Goal: Information Seeking & Learning: Check status

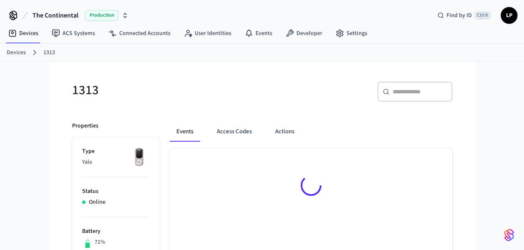
click at [19, 48] on link "Devices" at bounding box center [16, 52] width 19 height 9
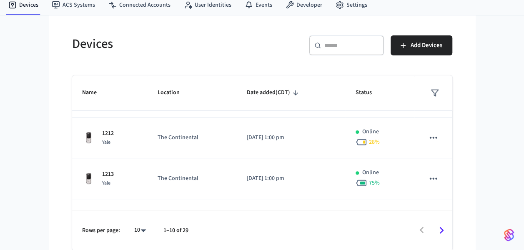
scroll to position [156, 0]
click at [442, 229] on icon "Go to next page" at bounding box center [441, 230] width 13 height 13
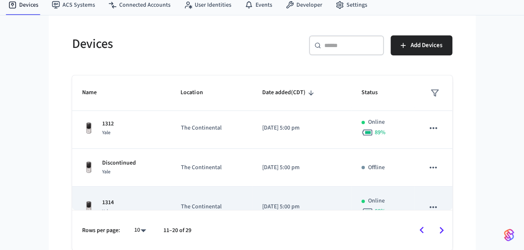
scroll to position [305, 0]
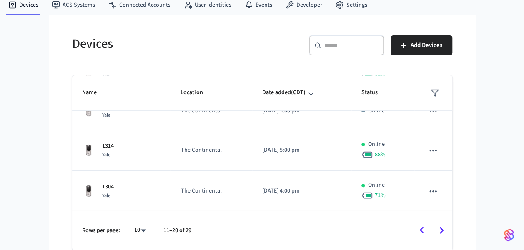
click at [331, 50] on div "​ ​" at bounding box center [346, 45] width 75 height 20
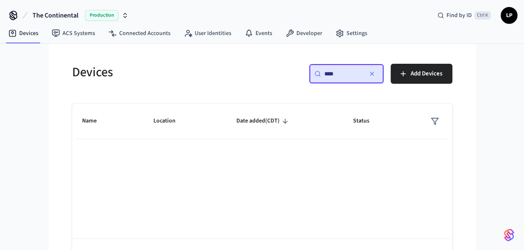
scroll to position [28, 0]
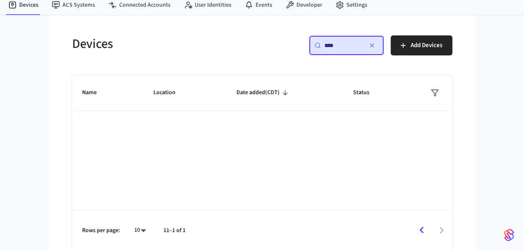
type input "****"
click at [421, 228] on icon "Go to previous page" at bounding box center [421, 230] width 13 height 13
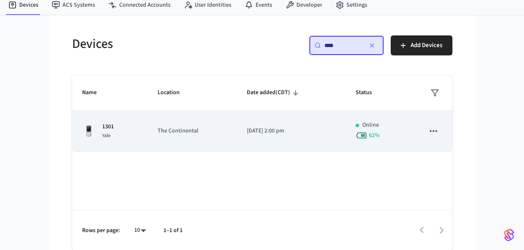
click at [135, 118] on td "1301 Yale" at bounding box center [110, 131] width 76 height 41
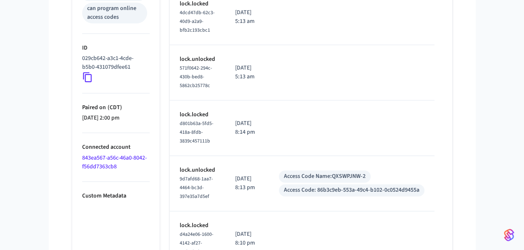
scroll to position [531, 0]
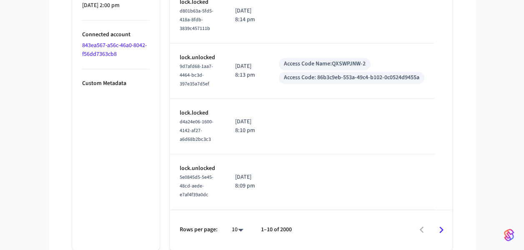
click at [445, 228] on icon "Go to next page" at bounding box center [441, 229] width 13 height 13
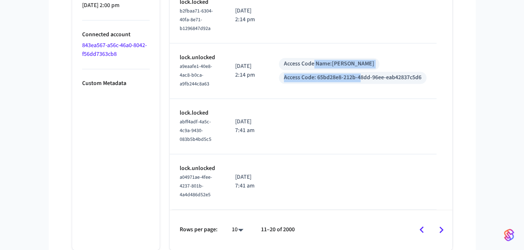
drag, startPoint x: 318, startPoint y: 60, endPoint x: 364, endPoint y: 72, distance: 48.1
click at [364, 72] on div "Access Code Name: [PERSON_NAME] Access Code: 65bd28e8-212b-48dd-96ee-eab42837c5…" at bounding box center [353, 71] width 148 height 26
click at [364, 73] on div "Access Code: 65bd28e8-212b-48dd-96ee-eab42837c5d6" at bounding box center [353, 77] width 138 height 9
drag, startPoint x: 364, startPoint y: 72, endPoint x: 322, endPoint y: 58, distance: 44.7
click at [322, 58] on div "Access Code Name: [PERSON_NAME] Access Code: 65bd28e8-212b-48dd-96ee-eab42837c5…" at bounding box center [353, 71] width 148 height 26
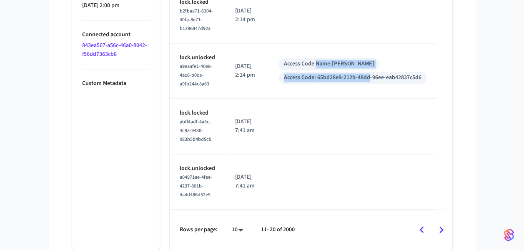
click at [322, 60] on div "Access Code Name: [PERSON_NAME]" at bounding box center [329, 64] width 90 height 9
drag, startPoint x: 308, startPoint y: 57, endPoint x: 350, endPoint y: 70, distance: 44.0
click at [350, 70] on div "Access Code Name: [PERSON_NAME] Access Code: 65bd28e8-212b-48dd-96ee-eab42837c5…" at bounding box center [353, 71] width 148 height 26
click at [350, 73] on div "Access Code: 65bd28e8-212b-48dd-96ee-eab42837c5d6" at bounding box center [353, 77] width 138 height 9
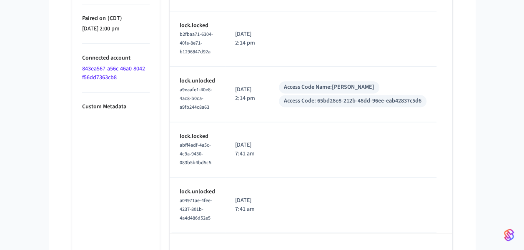
scroll to position [500, 0]
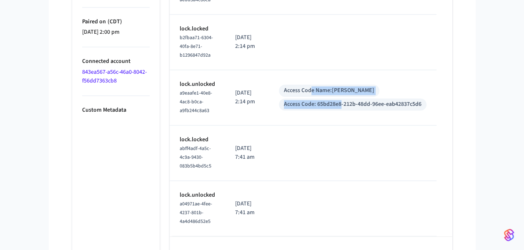
drag, startPoint x: 315, startPoint y: 85, endPoint x: 346, endPoint y: 105, distance: 36.8
click at [346, 105] on div "Access Code Name: [PERSON_NAME] Access Code: 65bd28e8-212b-48dd-96ee-eab42837c5…" at bounding box center [353, 98] width 148 height 26
click at [346, 105] on div "Access Code: 65bd28e8-212b-48dd-96ee-eab42837c5d6" at bounding box center [353, 104] width 138 height 9
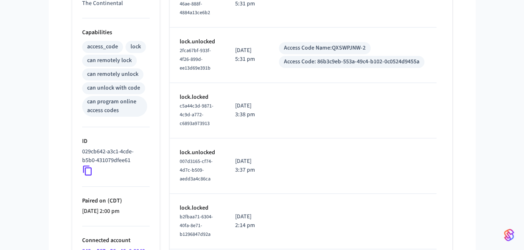
scroll to position [319, 0]
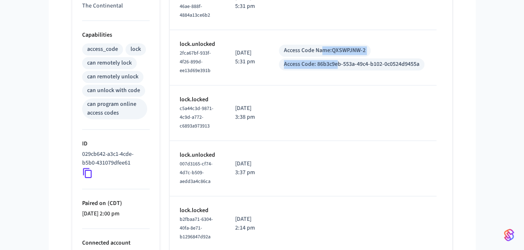
drag, startPoint x: 324, startPoint y: 50, endPoint x: 341, endPoint y: 62, distance: 20.9
click at [341, 62] on div "Access Code Name: QXSWPJNW-2 Access Code: 86b3c9eb-553a-49c4-b102-0c0524d9455a" at bounding box center [353, 58] width 148 height 26
click at [341, 62] on div "Access Code: 86b3c9eb-553a-49c4-b102-0c0524d9455a" at bounding box center [351, 64] width 135 height 9
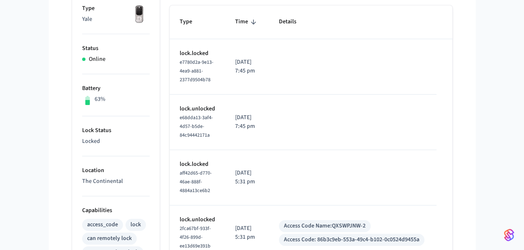
scroll to position [145, 0]
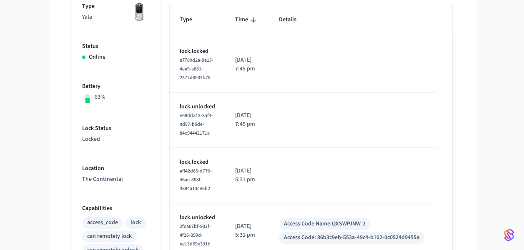
drag, startPoint x: 262, startPoint y: 185, endPoint x: 231, endPoint y: 165, distance: 36.2
click at [231, 165] on td "[DATE] 5:31 pm" at bounding box center [247, 175] width 44 height 55
drag, startPoint x: 231, startPoint y: 165, endPoint x: 269, endPoint y: 182, distance: 41.1
click at [269, 182] on td "[DATE] 5:31 pm" at bounding box center [247, 175] width 44 height 55
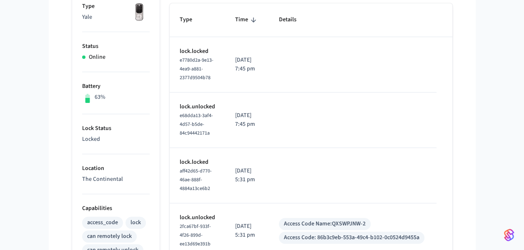
click at [269, 182] on td "[DATE] 5:31 pm" at bounding box center [247, 175] width 44 height 55
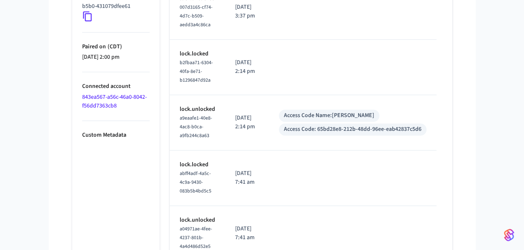
scroll to position [531, 0]
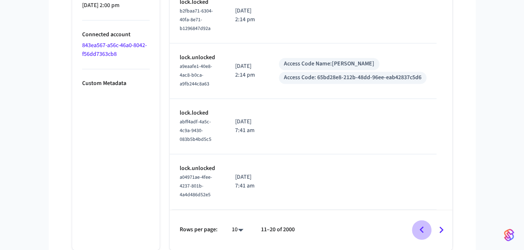
click at [424, 229] on icon "Go to previous page" at bounding box center [421, 229] width 13 height 13
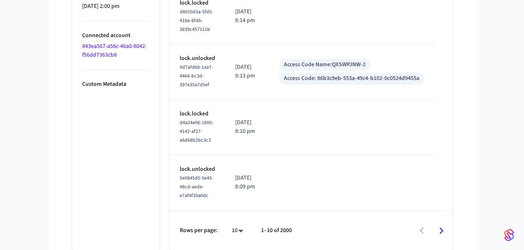
scroll to position [526, 0]
drag, startPoint x: 236, startPoint y: 68, endPoint x: 262, endPoint y: 74, distance: 26.5
click at [259, 74] on p "[DATE] 8:13 pm" at bounding box center [247, 72] width 24 height 18
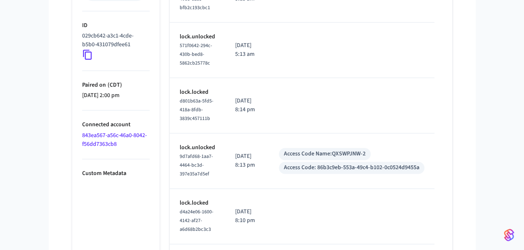
scroll to position [458, 0]
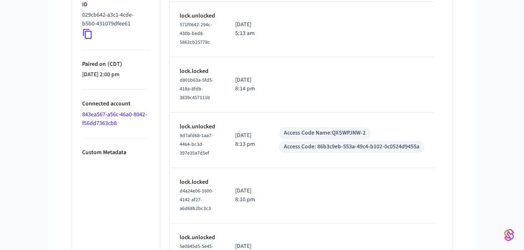
drag, startPoint x: 235, startPoint y: 138, endPoint x: 269, endPoint y: 147, distance: 35.7
click at [269, 147] on td "[DATE] 8:13 pm" at bounding box center [247, 140] width 44 height 55
drag, startPoint x: 269, startPoint y: 147, endPoint x: 235, endPoint y: 128, distance: 39.2
click at [235, 128] on td "[DATE] 8:13 pm" at bounding box center [247, 140] width 44 height 55
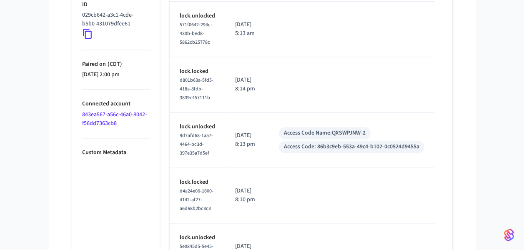
click at [235, 128] on td "[DATE] 8:13 pm" at bounding box center [247, 140] width 44 height 55
drag, startPoint x: 235, startPoint y: 128, endPoint x: 271, endPoint y: 141, distance: 38.4
click at [269, 141] on td "[DATE] 8:13 pm" at bounding box center [247, 140] width 44 height 55
drag, startPoint x: 288, startPoint y: 130, endPoint x: 374, endPoint y: 122, distance: 86.2
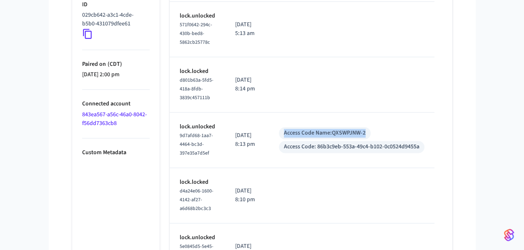
click at [374, 122] on td "Access Code Name: QXSWPJNW-2 Access Code: 86b3c9eb-553a-49c4-b102-0c0524d9455a" at bounding box center [352, 140] width 166 height 55
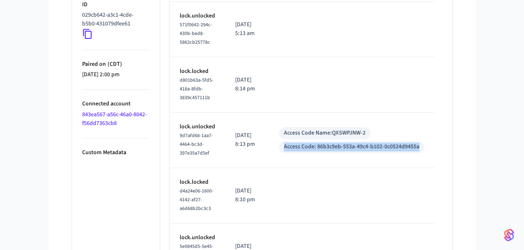
drag, startPoint x: 287, startPoint y: 146, endPoint x: 429, endPoint y: 152, distance: 141.9
click at [429, 152] on td "Access Code Name: QXSWPJNW-2 Access Code: 86b3c9eb-553a-49c4-b102-0c0524d9455a" at bounding box center [352, 140] width 166 height 55
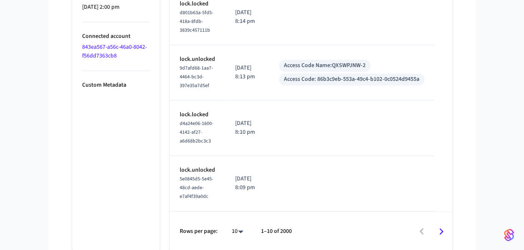
scroll to position [526, 0]
click at [444, 234] on icon "Go to next page" at bounding box center [441, 230] width 13 height 13
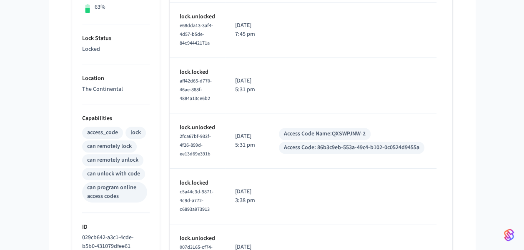
scroll to position [236, 0]
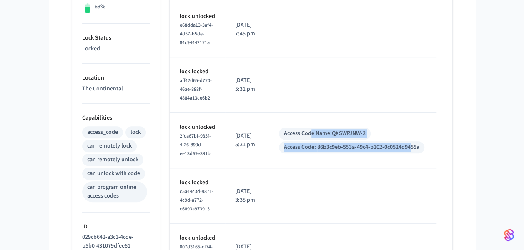
drag, startPoint x: 315, startPoint y: 133, endPoint x: 414, endPoint y: 159, distance: 103.2
click at [414, 159] on td "Access Code Name: QXSWPJNW-2 Access Code: 86b3c9eb-553a-49c4-b102-0c0524d9455a" at bounding box center [353, 140] width 168 height 55
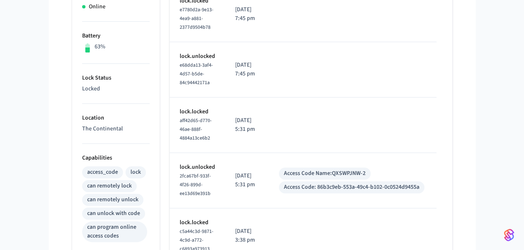
scroll to position [196, 0]
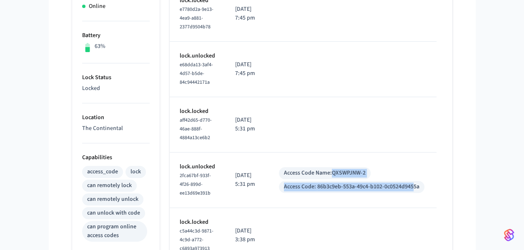
drag, startPoint x: 336, startPoint y: 172, endPoint x: 418, endPoint y: 200, distance: 86.2
click at [418, 200] on td "Access Code Name: QXSWPJNW-2 Access Code: 86b3c9eb-553a-49c4-b102-0c0524d9455a" at bounding box center [353, 180] width 168 height 55
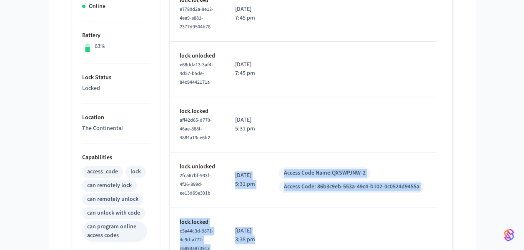
drag, startPoint x: 235, startPoint y: 178, endPoint x: 422, endPoint y: 208, distance: 189.1
click at [422, 208] on td "sticky table" at bounding box center [353, 235] width 168 height 55
drag, startPoint x: 243, startPoint y: 177, endPoint x: 421, endPoint y: 184, distance: 178.6
click at [421, 184] on tr "lock.unlocked 2fca67bf-933f-4f26-899d-ee13d69e391b [DATE] 5:31 pm Access Code N…" at bounding box center [313, 180] width 287 height 55
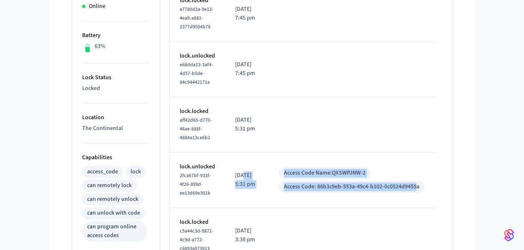
click at [419, 184] on div "Access Code: 86b3c9eb-553a-49c4-b102-0c0524d9455a" at bounding box center [351, 187] width 135 height 9
drag, startPoint x: 421, startPoint y: 184, endPoint x: 314, endPoint y: 157, distance: 110.1
click at [314, 157] on td "Access Code Name: QXSWPJNW-2 Access Code: 86b3c9eb-553a-49c4-b102-0c0524d9455a" at bounding box center [353, 180] width 168 height 55
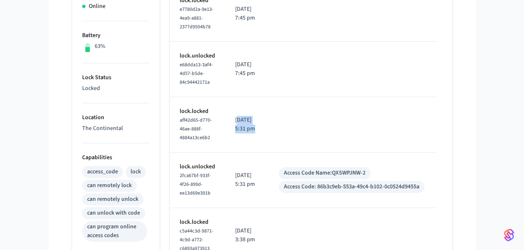
drag, startPoint x: 239, startPoint y: 120, endPoint x: 277, endPoint y: 131, distance: 39.7
click at [277, 131] on tr "lock.locked aff42d65-d770-46ae-888f-4884a13ce6b2 [DATE] 5:31 pm" at bounding box center [313, 124] width 287 height 55
click at [277, 131] on td "sticky table" at bounding box center [353, 124] width 168 height 55
drag, startPoint x: 277, startPoint y: 131, endPoint x: 252, endPoint y: 115, distance: 29.7
click at [252, 115] on tr "lock.locked aff42d65-d770-46ae-888f-4884a13ce6b2 [DATE] 5:31 pm" at bounding box center [313, 124] width 287 height 55
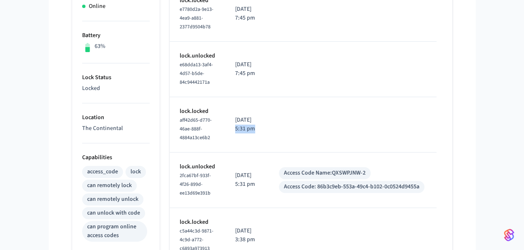
click at [252, 116] on p "[DATE] 5:31 pm" at bounding box center [247, 125] width 24 height 18
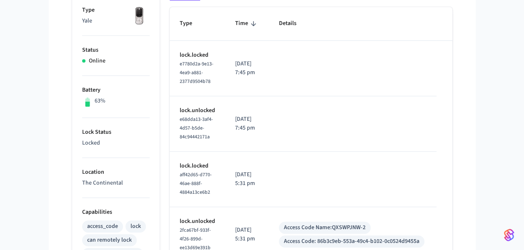
scroll to position [141, 0]
drag, startPoint x: 235, startPoint y: 119, endPoint x: 270, endPoint y: 130, distance: 36.9
click at [269, 130] on td "[DATE] 7:45 pm" at bounding box center [247, 124] width 44 height 55
drag, startPoint x: 270, startPoint y: 130, endPoint x: 233, endPoint y: 57, distance: 82.6
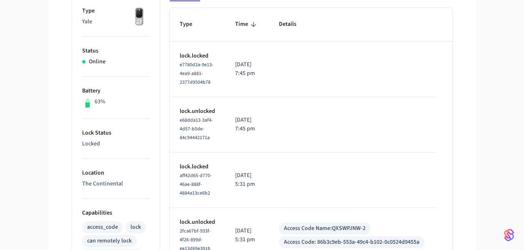
click at [233, 57] on td "[DATE] 7:45 pm" at bounding box center [247, 69] width 44 height 55
drag, startPoint x: 231, startPoint y: 116, endPoint x: 277, endPoint y: 137, distance: 50.8
click at [277, 137] on tr "lock.unlocked e68dda13-3af4-4d57-b5de-84c94442171a [DATE] 7:45 pm" at bounding box center [313, 124] width 287 height 55
click at [277, 137] on td "sticky table" at bounding box center [353, 124] width 168 height 55
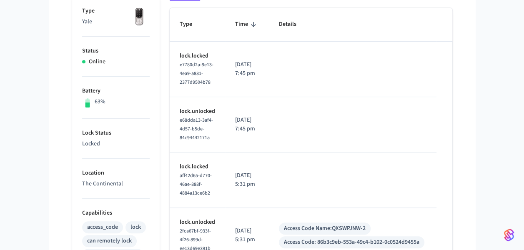
click at [238, 66] on p "[DATE] 7:45 pm" at bounding box center [247, 69] width 24 height 18
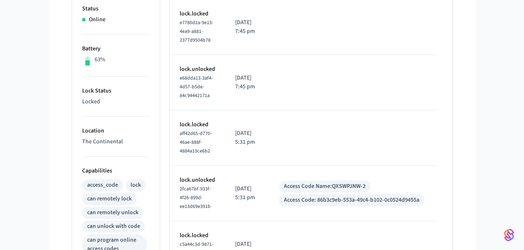
scroll to position [183, 0]
drag, startPoint x: 237, startPoint y: 127, endPoint x: 272, endPoint y: 142, distance: 37.9
click at [269, 142] on td "[DATE] 5:31 pm" at bounding box center [247, 137] width 44 height 55
drag, startPoint x: 265, startPoint y: 199, endPoint x: 233, endPoint y: 178, distance: 38.1
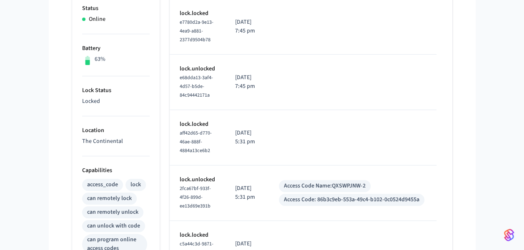
click at [233, 178] on td "[DATE] 5:31 pm" at bounding box center [247, 193] width 44 height 55
drag, startPoint x: 234, startPoint y: 75, endPoint x: 275, endPoint y: 88, distance: 42.9
click at [275, 88] on tr "lock.unlocked e68dda13-3af4-4d57-b5de-84c94442171a [DATE] 7:45 pm" at bounding box center [313, 82] width 287 height 55
click at [275, 88] on td "sticky table" at bounding box center [353, 82] width 168 height 55
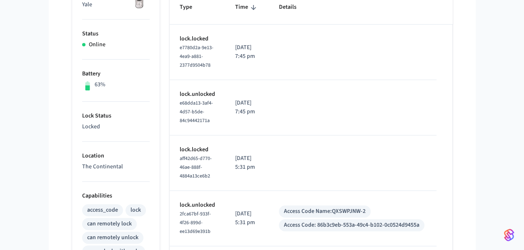
scroll to position [157, 0]
drag, startPoint x: 230, startPoint y: 99, endPoint x: 275, endPoint y: 120, distance: 49.4
click at [275, 120] on tr "lock.unlocked e68dda13-3af4-4d57-b5de-84c94442171a [DATE] 7:45 pm" at bounding box center [313, 107] width 287 height 55
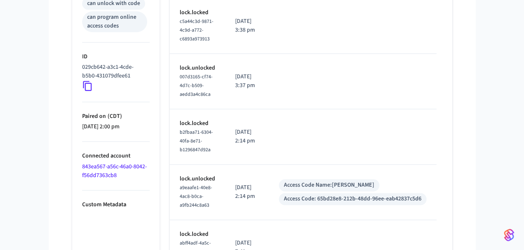
scroll to position [531, 0]
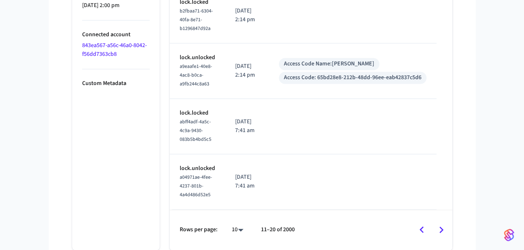
click at [424, 232] on icon "Go to previous page" at bounding box center [421, 229] width 13 height 13
drag, startPoint x: 231, startPoint y: 176, endPoint x: 278, endPoint y: 188, distance: 48.5
click at [278, 188] on tr "lock.unlocked 5e0845d5-5e45-48cd-aede-e7af4f39a0dc [DATE] 8:09 pm" at bounding box center [312, 181] width 285 height 55
click at [278, 188] on td "sticky table" at bounding box center [352, 181] width 166 height 55
drag, startPoint x: 278, startPoint y: 188, endPoint x: 243, endPoint y: 164, distance: 42.3
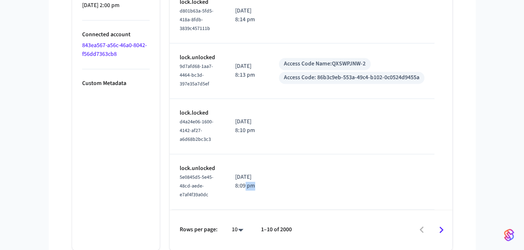
click at [243, 164] on tr "lock.unlocked 5e0845d5-5e45-48cd-aede-e7af4f39a0dc [DATE] 8:09 pm" at bounding box center [312, 181] width 285 height 55
click at [243, 164] on td "[DATE] 8:09 pm" at bounding box center [247, 181] width 44 height 55
drag, startPoint x: 235, startPoint y: 118, endPoint x: 276, endPoint y: 130, distance: 43.0
click at [276, 130] on tr "lock.locked d4a24e06-1600-4142-af27-a6d68b2bc3c3 [DATE] 8:10 pm" at bounding box center [312, 126] width 285 height 55
click at [276, 130] on td "sticky table" at bounding box center [352, 126] width 166 height 55
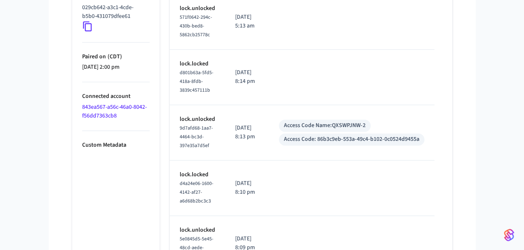
scroll to position [465, 0]
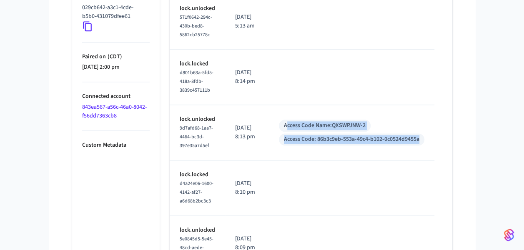
drag, startPoint x: 289, startPoint y: 120, endPoint x: 429, endPoint y: 149, distance: 143.3
click at [429, 149] on td "Access Code Name: QXSWPJNW-2 Access Code: 86b3c9eb-553a-49c4-b102-0c0524d9455a" at bounding box center [352, 132] width 166 height 55
drag, startPoint x: 375, startPoint y: 143, endPoint x: 289, endPoint y: 115, distance: 90.7
click at [289, 115] on td "Access Code Name: QXSWPJNW-2 Access Code: 86b3c9eb-553a-49c4-b102-0c0524d9455a" at bounding box center [352, 132] width 166 height 55
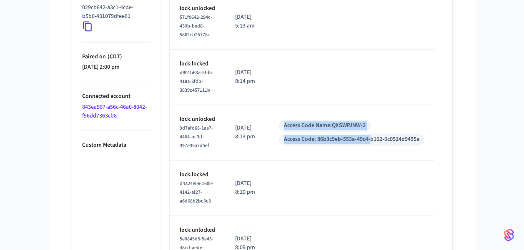
click at [289, 115] on td "Access Code Name: QXSWPJNW-2 Access Code: 86b3c9eb-553a-49c4-b102-0c0524d9455a" at bounding box center [352, 132] width 166 height 55
drag, startPoint x: 289, startPoint y: 115, endPoint x: 432, endPoint y: 143, distance: 145.6
click at [432, 143] on td "Access Code Name: QXSWPJNW-2 Access Code: 86b3c9eb-553a-49c4-b102-0c0524d9455a" at bounding box center [352, 132] width 166 height 55
drag, startPoint x: 432, startPoint y: 143, endPoint x: 279, endPoint y: 113, distance: 155.2
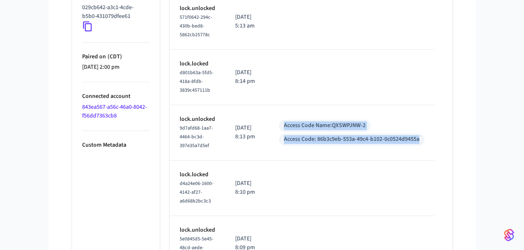
click at [279, 113] on td "Access Code Name: QXSWPJNW-2 Access Code: 86b3c9eb-553a-49c4-b102-0c0524d9455a" at bounding box center [352, 132] width 166 height 55
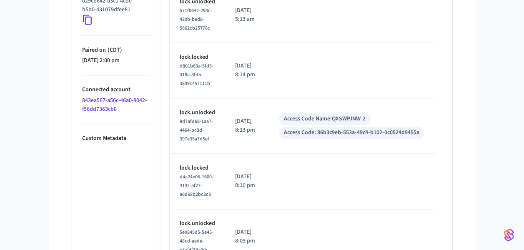
scroll to position [531, 0]
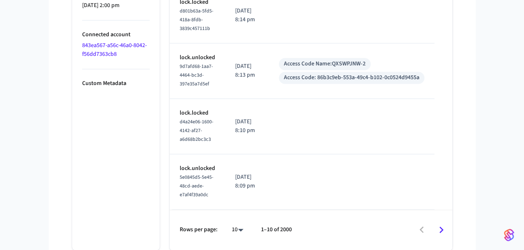
click at [442, 230] on icon "Go to next page" at bounding box center [441, 229] width 4 height 7
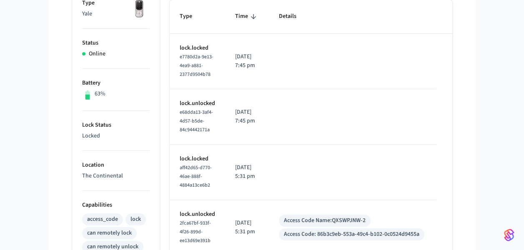
scroll to position [147, 0]
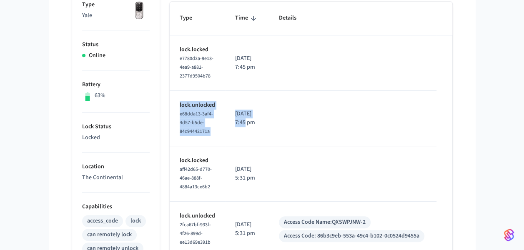
drag, startPoint x: 231, startPoint y: 134, endPoint x: 173, endPoint y: 100, distance: 66.7
click at [173, 100] on tr "lock.unlocked e68dda13-3af4-4d57-b5de-84c94442171a [DATE] 7:45 pm" at bounding box center [313, 118] width 287 height 55
click at [173, 100] on td "lock.unlocked e68dda13-3af4-4d57-b5de-84c94442171a" at bounding box center [197, 118] width 55 height 55
drag, startPoint x: 268, startPoint y: 126, endPoint x: 154, endPoint y: 101, distance: 117.3
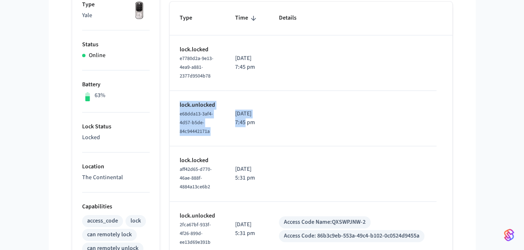
click at [181, 55] on span "e7780d2a-9e13-4ea9-a881-2377d9504b78" at bounding box center [197, 67] width 34 height 25
drag, startPoint x: 179, startPoint y: 48, endPoint x: 257, endPoint y: 139, distance: 119.5
click at [257, 139] on td "[DATE] 7:45 pm" at bounding box center [247, 118] width 44 height 55
drag, startPoint x: 257, startPoint y: 139, endPoint x: 179, endPoint y: 43, distance: 123.9
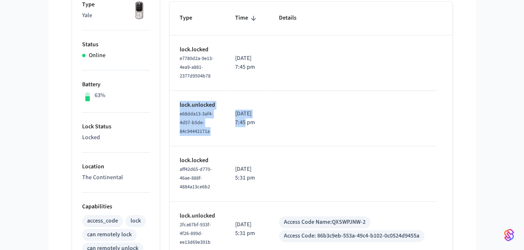
click at [179, 43] on td "lock.locked e7780d2a-9e13-4ea9-a881-2377d9504b78" at bounding box center [197, 62] width 55 height 55
drag, startPoint x: 179, startPoint y: 43, endPoint x: 266, endPoint y: 137, distance: 128.1
click at [266, 137] on td "[DATE] 7:45 pm" at bounding box center [247, 118] width 44 height 55
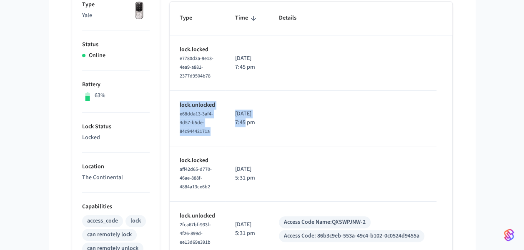
drag, startPoint x: 266, startPoint y: 137, endPoint x: 183, endPoint y: 41, distance: 126.5
click at [183, 41] on td "lock.locked e7780d2a-9e13-4ea9-a881-2377d9504b78" at bounding box center [197, 62] width 55 height 55
drag, startPoint x: 183, startPoint y: 41, endPoint x: 263, endPoint y: 131, distance: 120.5
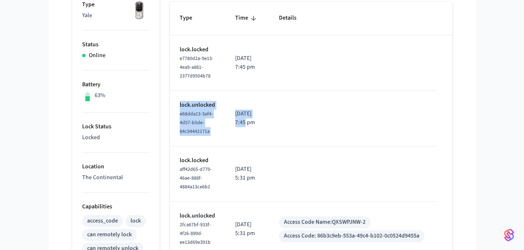
click at [263, 131] on td "[DATE] 7:45 pm" at bounding box center [247, 118] width 44 height 55
drag, startPoint x: 263, startPoint y: 131, endPoint x: 191, endPoint y: 39, distance: 117.3
click at [191, 39] on td "lock.locked e7780d2a-9e13-4ea9-a881-2377d9504b78" at bounding box center [197, 62] width 55 height 55
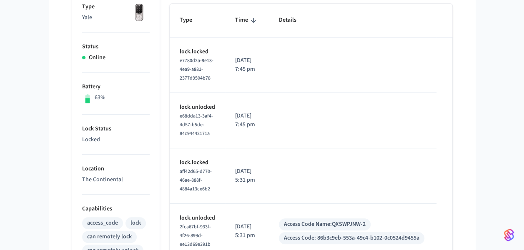
scroll to position [146, 0]
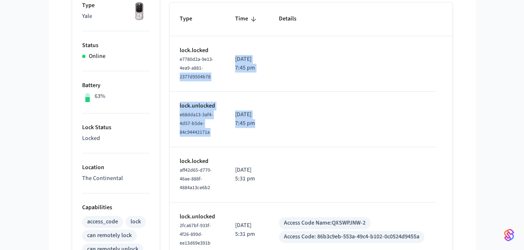
drag, startPoint x: 278, startPoint y: 135, endPoint x: 170, endPoint y: 89, distance: 117.6
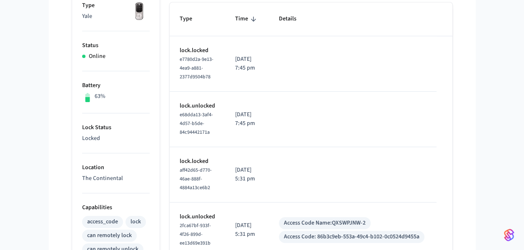
click at [232, 176] on td "[DATE] 5:31 pm" at bounding box center [247, 174] width 44 height 55
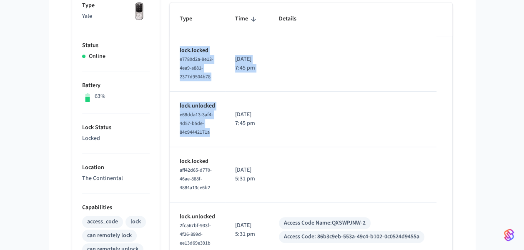
drag, startPoint x: 223, startPoint y: 130, endPoint x: 180, endPoint y: 43, distance: 97.5
click at [180, 43] on td "lock.locked e7780d2a-9e13-4ea9-a881-2377d9504b78" at bounding box center [197, 63] width 55 height 55
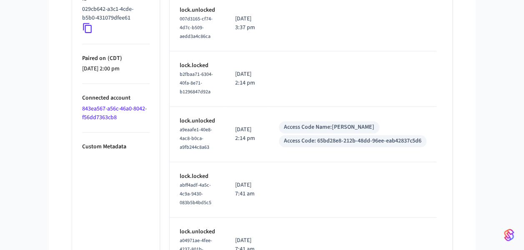
scroll to position [531, 0]
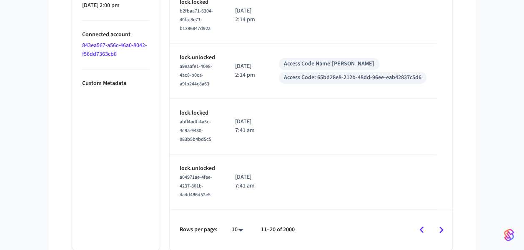
click at [427, 223] on button "Go to previous page" at bounding box center [422, 230] width 20 height 20
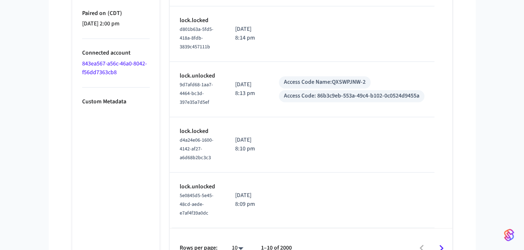
scroll to position [508, 0]
drag, startPoint x: 261, startPoint y: 208, endPoint x: 214, endPoint y: 173, distance: 59.0
click at [214, 173] on tr "lock.unlocked 5e0845d5-5e45-48cd-aede-e7af4f39a0dc [DATE] 8:09 pm" at bounding box center [312, 200] width 285 height 55
click at [214, 173] on td "lock.unlocked 5e0845d5-5e45-48cd-aede-e7af4f39a0dc" at bounding box center [197, 200] width 55 height 55
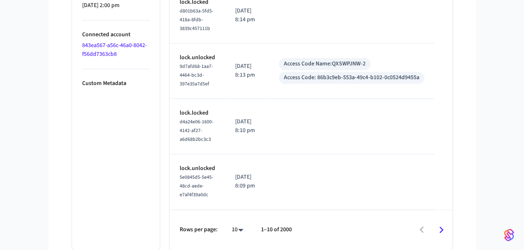
scroll to position [531, 0]
drag, startPoint x: 268, startPoint y: 182, endPoint x: 220, endPoint y: 100, distance: 95.5
click at [220, 100] on td "lock.locked d4a24e06-1600-4142-af27-a6d68b2bc3c3" at bounding box center [197, 126] width 55 height 55
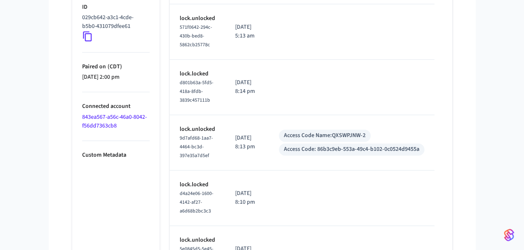
scroll to position [455, 0]
drag, startPoint x: 262, startPoint y: 155, endPoint x: 233, endPoint y: 114, distance: 49.9
click at [233, 115] on td "[DATE] 8:13 pm" at bounding box center [247, 142] width 44 height 55
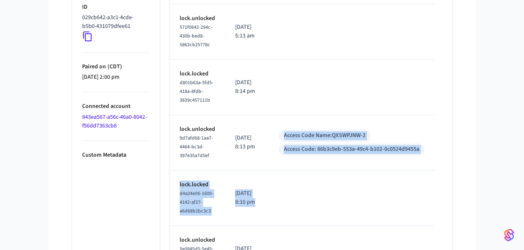
scroll to position [0, 7]
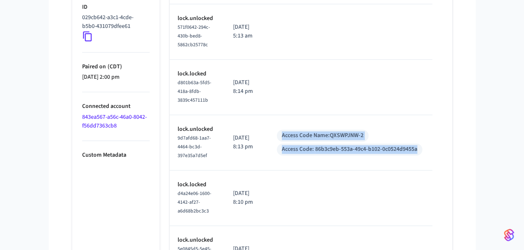
drag, startPoint x: 281, startPoint y: 126, endPoint x: 419, endPoint y: 148, distance: 139.8
click at [419, 148] on td "Access Code Name: QXSWPJNW-2 Access Code: 86b3c9eb-553a-49c4-b102-0c0524d9455a" at bounding box center [350, 142] width 166 height 55
click at [418, 150] on div "Access Code: 86b3c9eb-553a-49c4-b102-0c0524d9455a" at bounding box center [350, 149] width 146 height 12
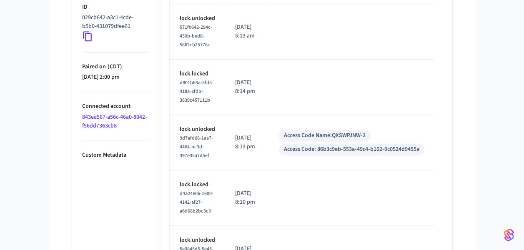
scroll to position [531, 0]
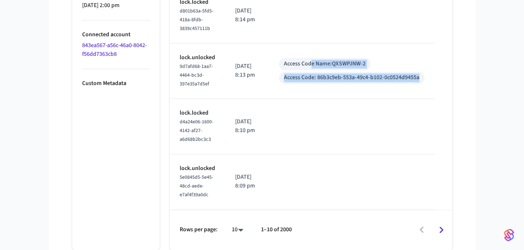
drag, startPoint x: 315, startPoint y: 56, endPoint x: 428, endPoint y: 64, distance: 112.8
click at [424, 64] on div "Access Code Name: QXSWPJNW-2 Access Code: 86b3c9eb-553a-49c4-b102-0c0524d9455a" at bounding box center [352, 71] width 146 height 26
drag, startPoint x: 428, startPoint y: 64, endPoint x: 318, endPoint y: 45, distance: 111.6
click at [318, 45] on td "Access Code Name: QXSWPJNW-2 Access Code: 86b3c9eb-553a-49c4-b102-0c0524d9455a" at bounding box center [352, 70] width 166 height 55
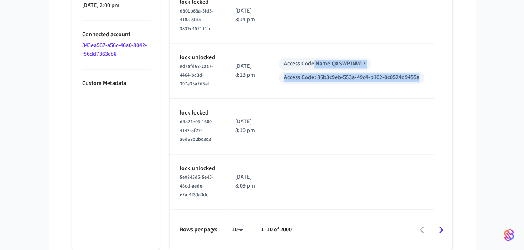
click at [318, 45] on td "Access Code Name: QXSWPJNW-2 Access Code: 86b3c9eb-553a-49c4-b102-0c0524d9455a" at bounding box center [352, 70] width 166 height 55
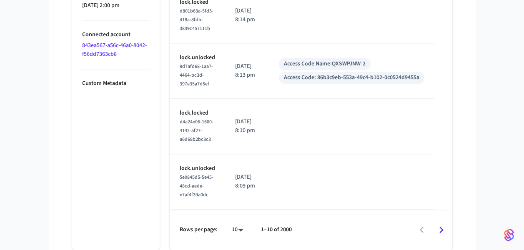
click at [339, 63] on div "Access Code Name: QXSWPJNW-2" at bounding box center [325, 64] width 92 height 12
click at [332, 62] on div "Access Code Name: QXSWPJNW-2" at bounding box center [325, 64] width 82 height 9
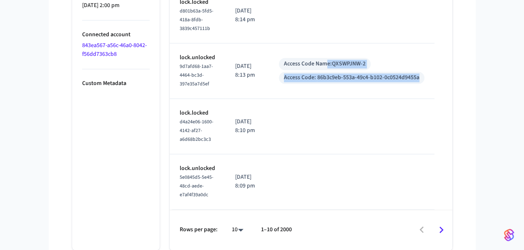
scroll to position [0, 7]
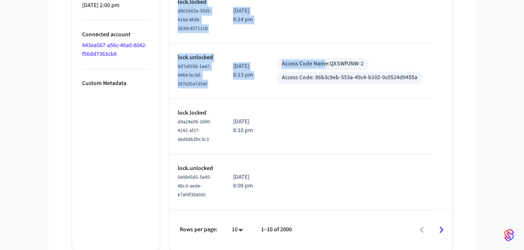
drag, startPoint x: 331, startPoint y: 61, endPoint x: 453, endPoint y: 90, distance: 125.1
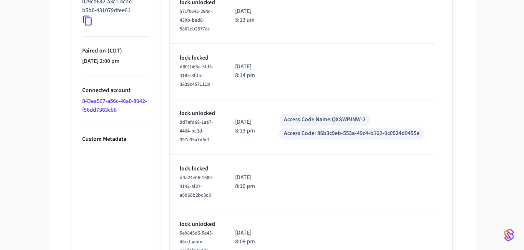
scroll to position [470, 0]
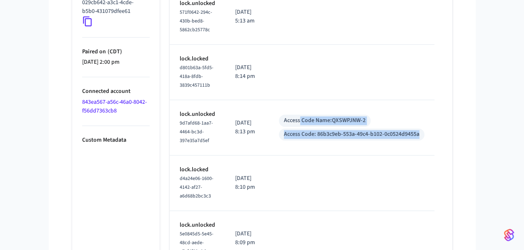
drag, startPoint x: 303, startPoint y: 118, endPoint x: 439, endPoint y: 143, distance: 138.6
click at [434, 143] on td "Access Code Name: QXSWPJNW-2 Access Code: 86b3c9eb-553a-49c4-b102-0c0524d9455a" at bounding box center [352, 127] width 166 height 55
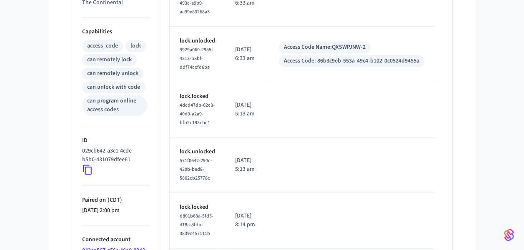
scroll to position [315, 0]
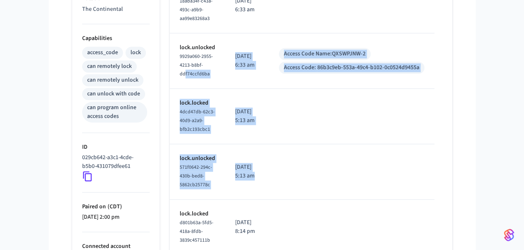
drag, startPoint x: 321, startPoint y: 175, endPoint x: 185, endPoint y: 85, distance: 163.6
click at [185, 85] on tbody "lock.locked f19f06cc-eb14-438a-9b04-577831ab16c1 [DATE] 7:53 am lock.unlocked c…" at bounding box center [312, 144] width 285 height 555
click at [185, 85] on td "lock.unlocked 9929a060-2955-4213-b8bf-ddf74ccfd6ba" at bounding box center [197, 60] width 55 height 55
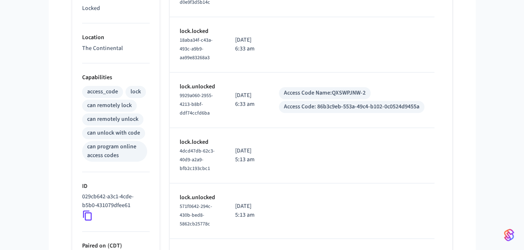
scroll to position [277, 0]
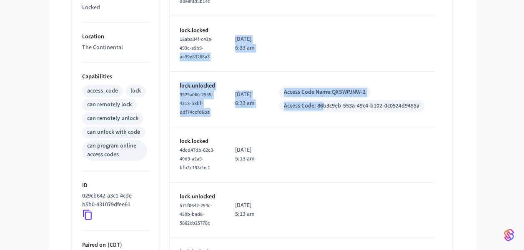
drag, startPoint x: 325, startPoint y: 115, endPoint x: 176, endPoint y: 59, distance: 159.7
click at [176, 59] on tbody "lock.locked f19f06cc-eb14-438a-9b04-577831ab16c1 [DATE] 7:53 am lock.unlocked c…" at bounding box center [312, 182] width 285 height 555
click at [176, 59] on td "lock.locked 18aba34f-c43a-493c-a9b9-aa99e83268a3" at bounding box center [197, 43] width 55 height 55
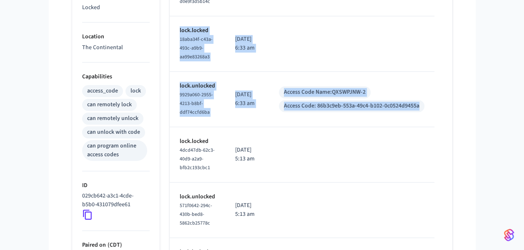
drag, startPoint x: 178, startPoint y: 21, endPoint x: 429, endPoint y: 119, distance: 268.8
click at [429, 119] on tbody "lock.locked f19f06cc-eb14-438a-9b04-577831ab16c1 [DATE] 7:53 am lock.unlocked c…" at bounding box center [312, 182] width 285 height 555
click at [429, 119] on td "Access Code Name: QXSWPJNW-2 Access Code: 86b3c9eb-553a-49c4-b102-0c0524d9455a" at bounding box center [352, 99] width 166 height 55
drag, startPoint x: 429, startPoint y: 119, endPoint x: 201, endPoint y: 16, distance: 250.0
click at [201, 16] on tbody "lock.locked f19f06cc-eb14-438a-9b04-577831ab16c1 [DATE] 7:53 am lock.unlocked c…" at bounding box center [312, 182] width 285 height 555
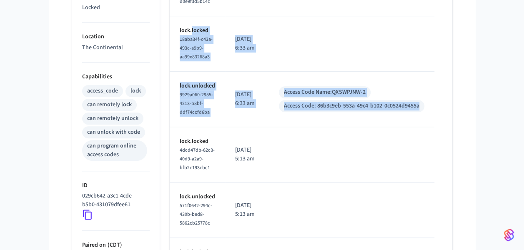
click at [201, 16] on td "lock.locked 18aba34f-c43a-493c-a9b9-aa99e83268a3" at bounding box center [197, 43] width 55 height 55
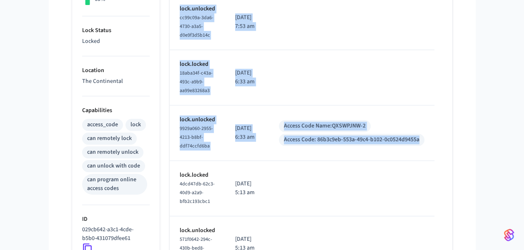
scroll to position [0, 7]
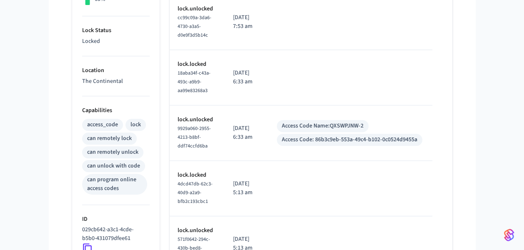
drag, startPoint x: 163, startPoint y: 29, endPoint x: 454, endPoint y: 147, distance: 314.2
click at [454, 147] on div "1301 ​ ​ Properties Type Yale Status Online Battery 63% Lock Status Locked Loca…" at bounding box center [262, 181] width 394 height 705
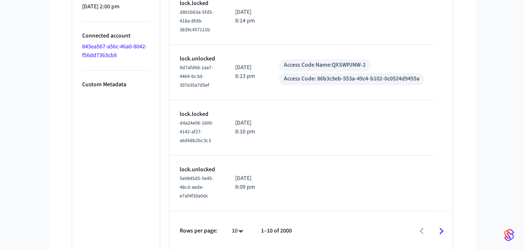
scroll to position [531, 0]
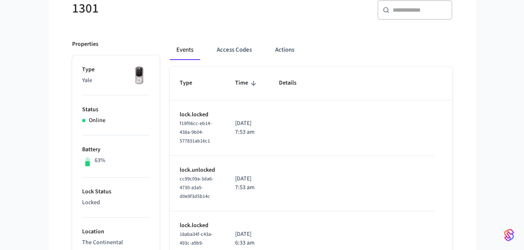
scroll to position [0, 0]
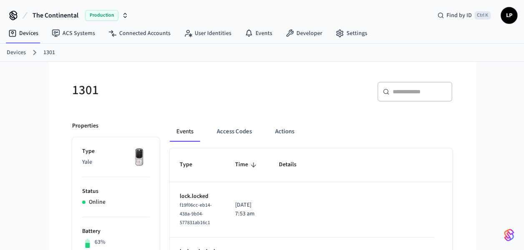
click at [151, 86] on h5 "1301" at bounding box center [164, 90] width 185 height 17
